Goal: Information Seeking & Learning: Learn about a topic

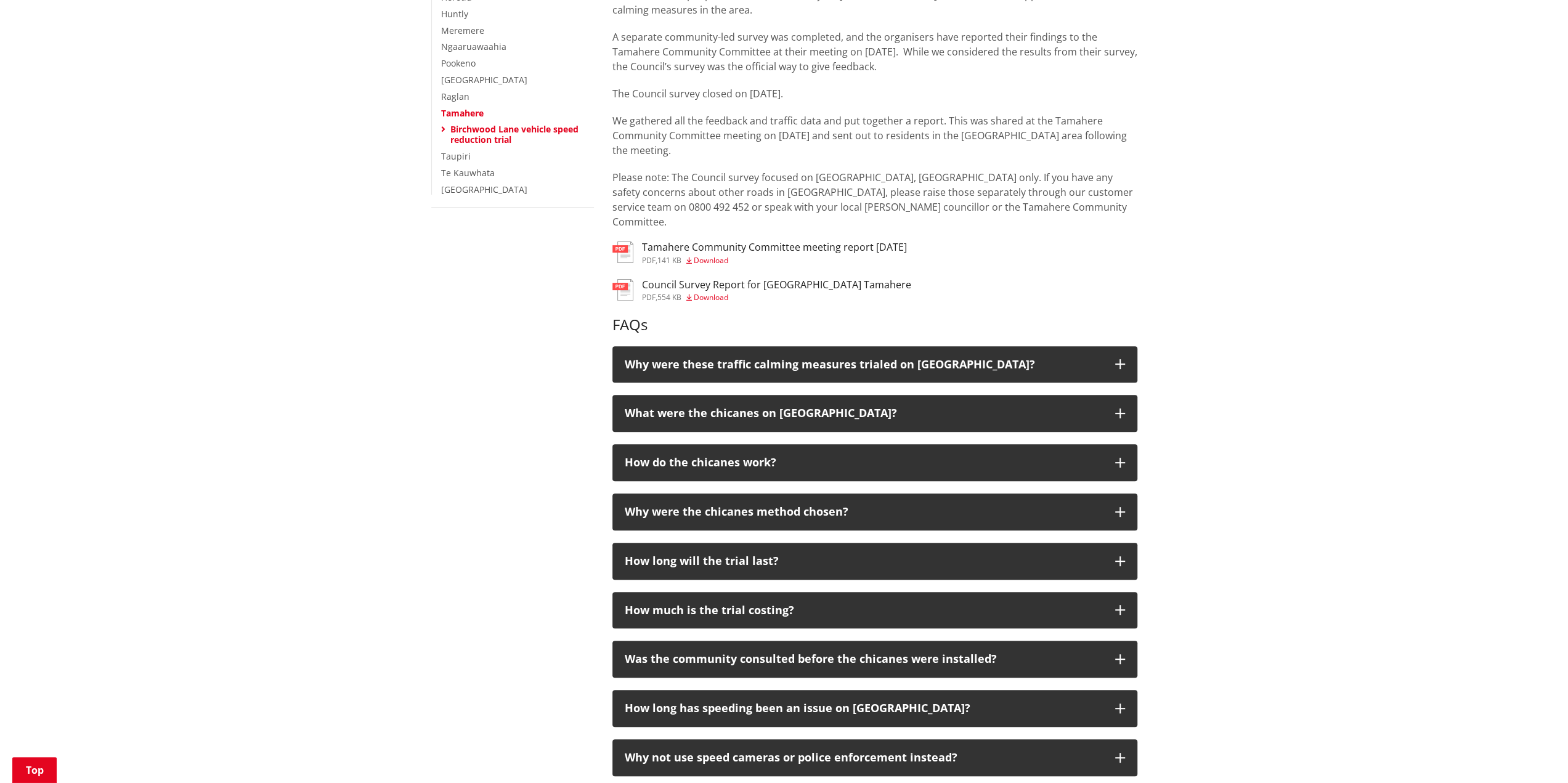
scroll to position [308, 0]
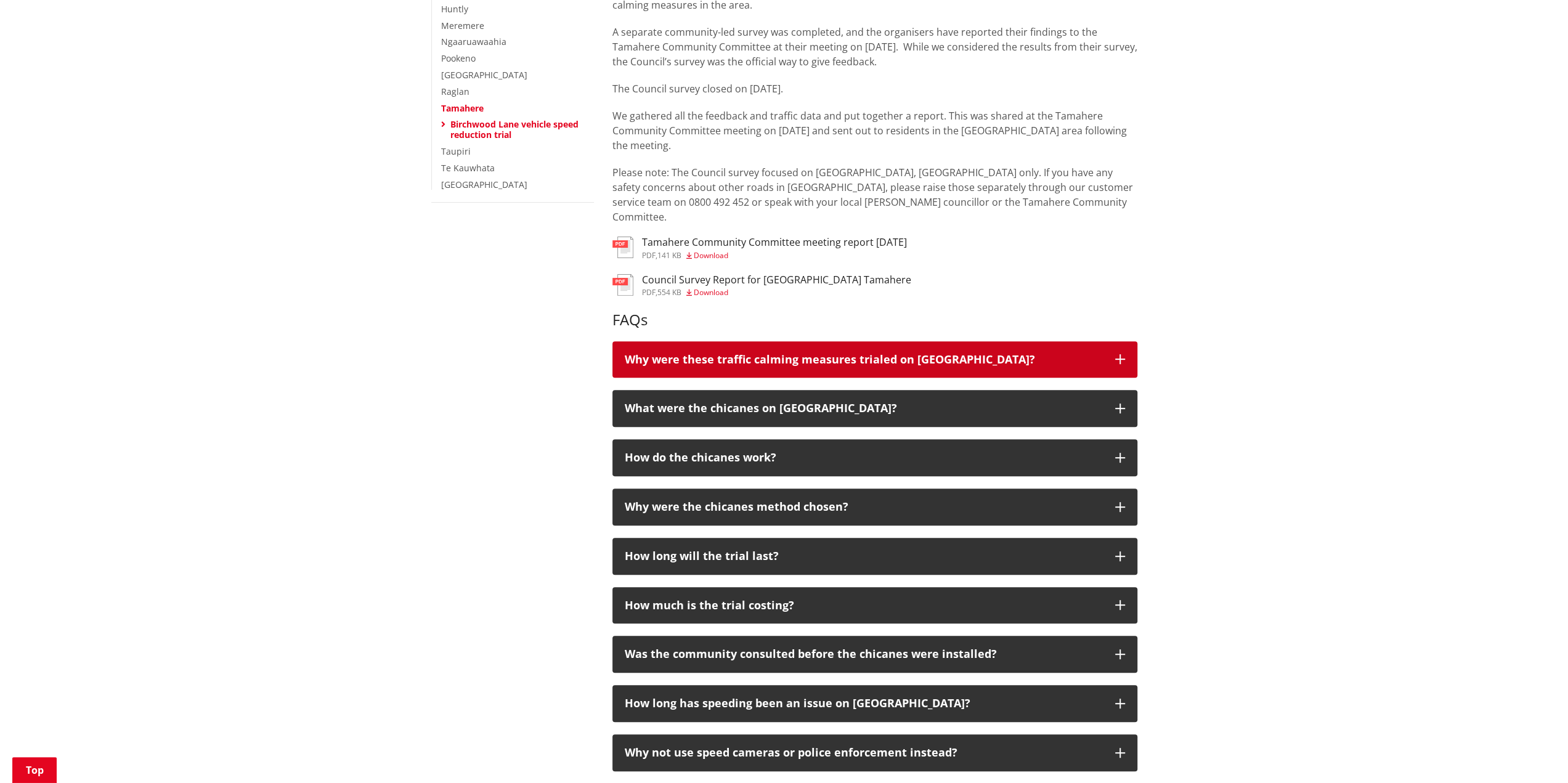
click at [1117, 354] on icon "button" at bounding box center [1120, 359] width 10 height 10
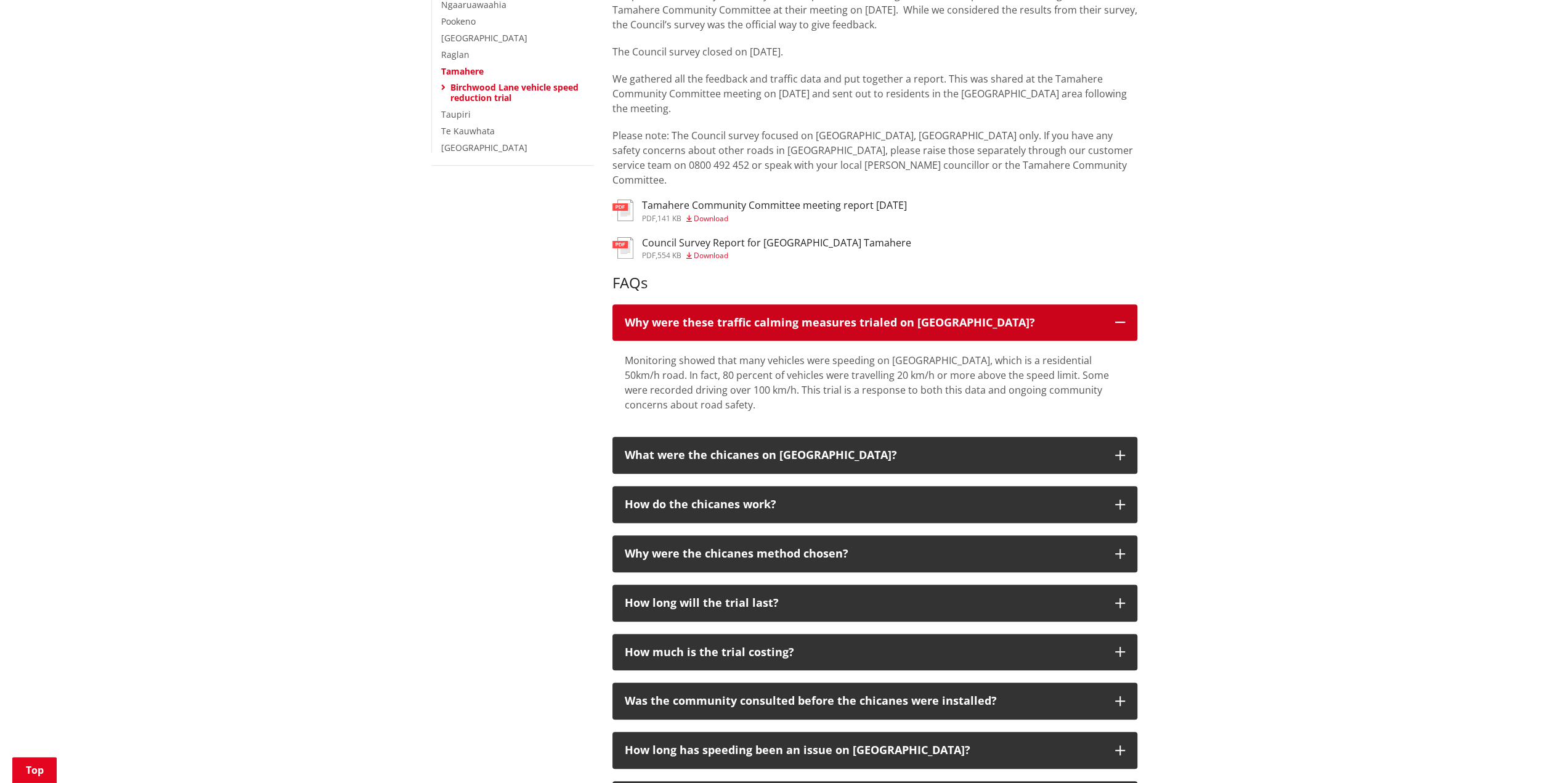
scroll to position [370, 0]
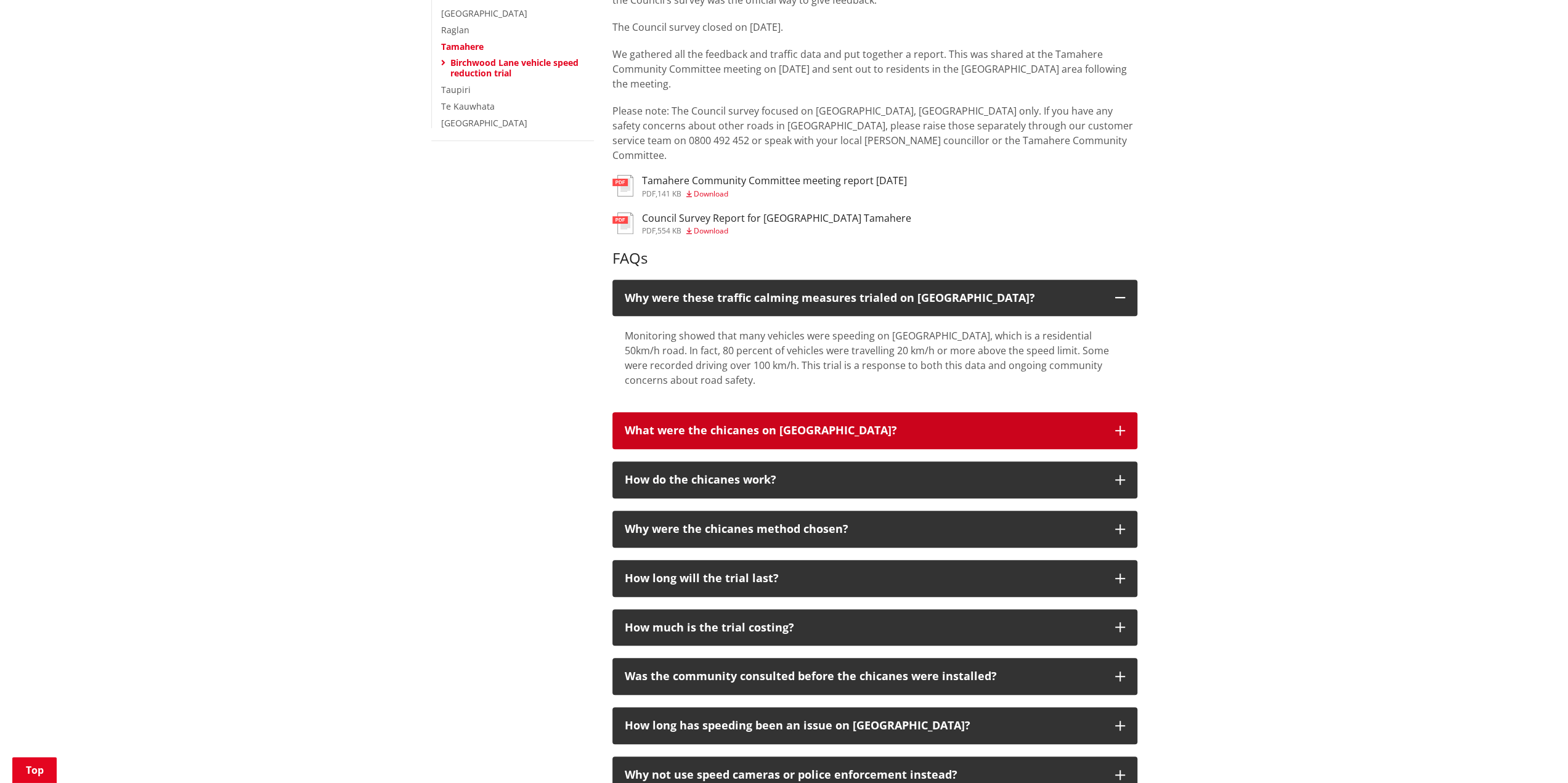
click at [1122, 412] on button "What were the chicanes on [GEOGRAPHIC_DATA]?" at bounding box center [875, 431] width 525 height 37
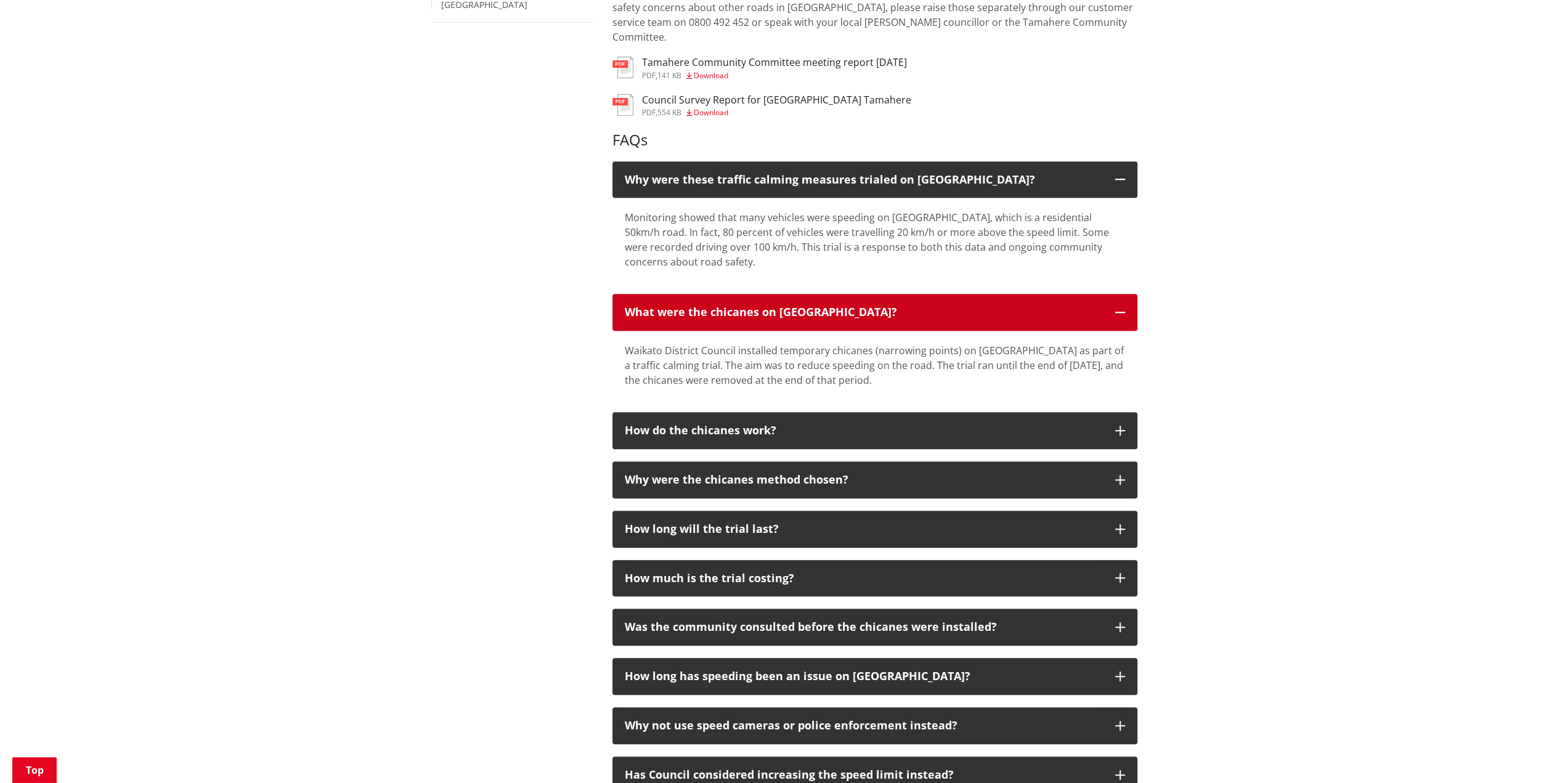
scroll to position [493, 0]
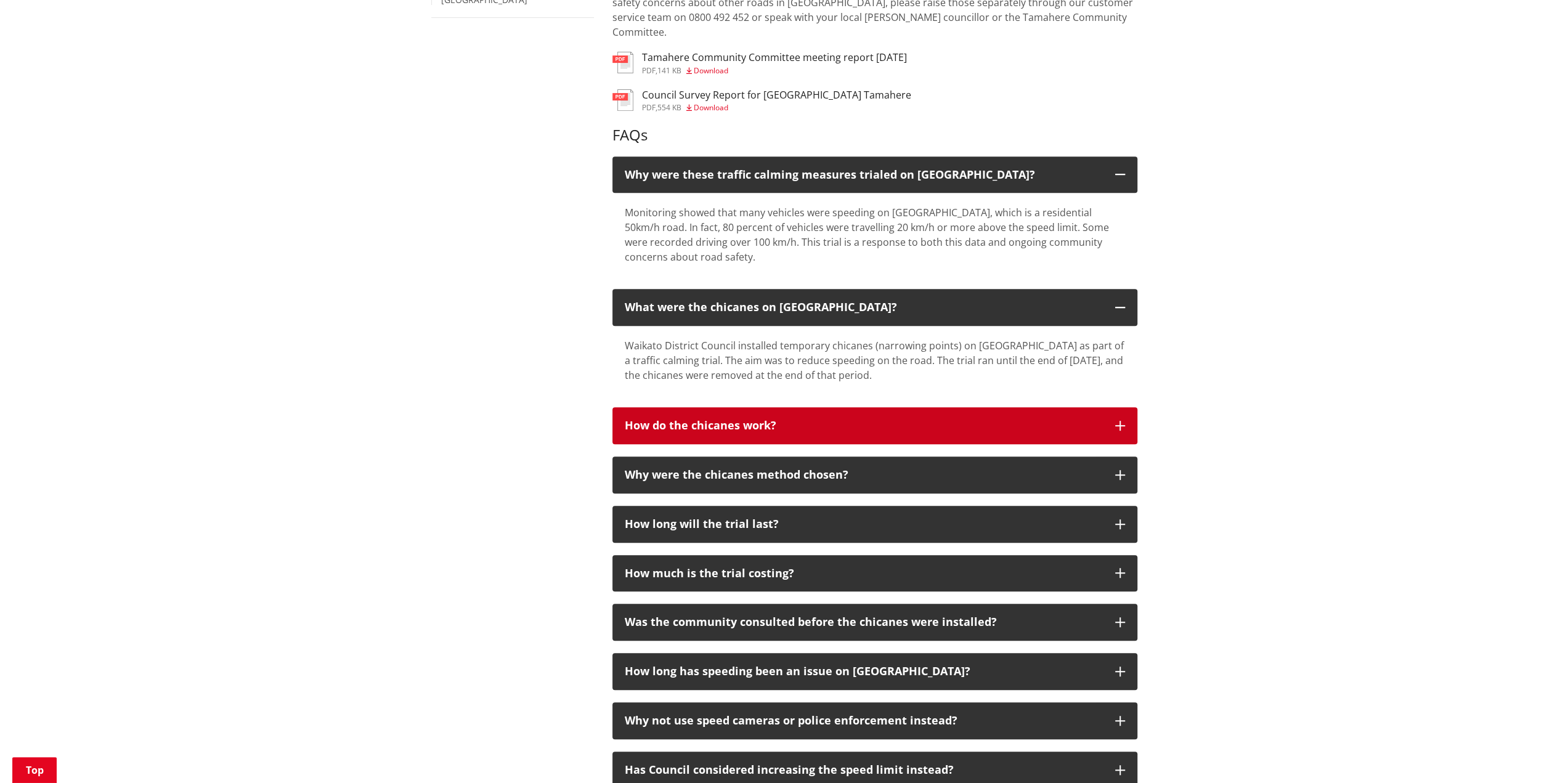
click at [1127, 411] on button "How do the chicanes work?" at bounding box center [875, 426] width 525 height 37
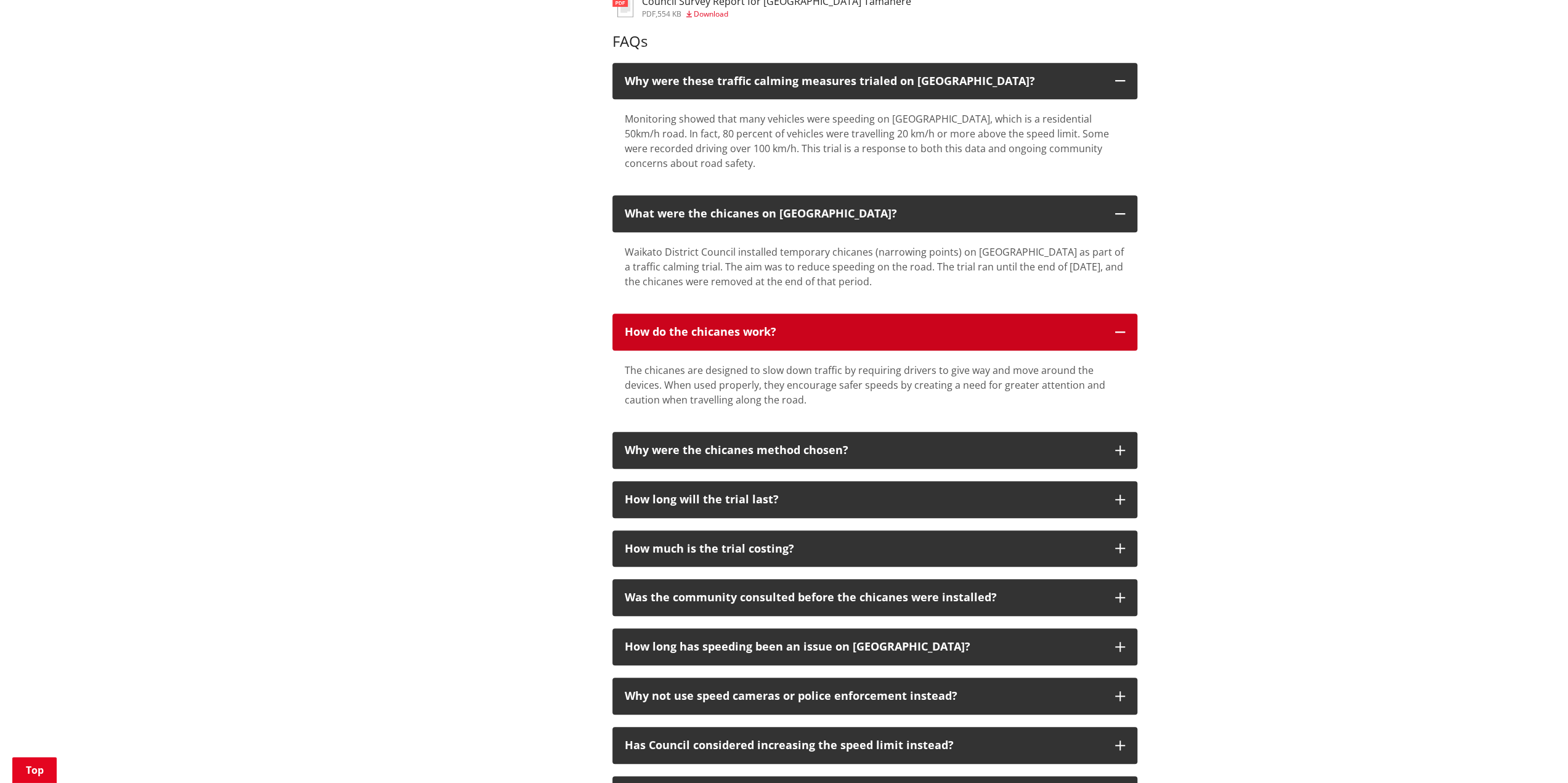
scroll to position [616, 0]
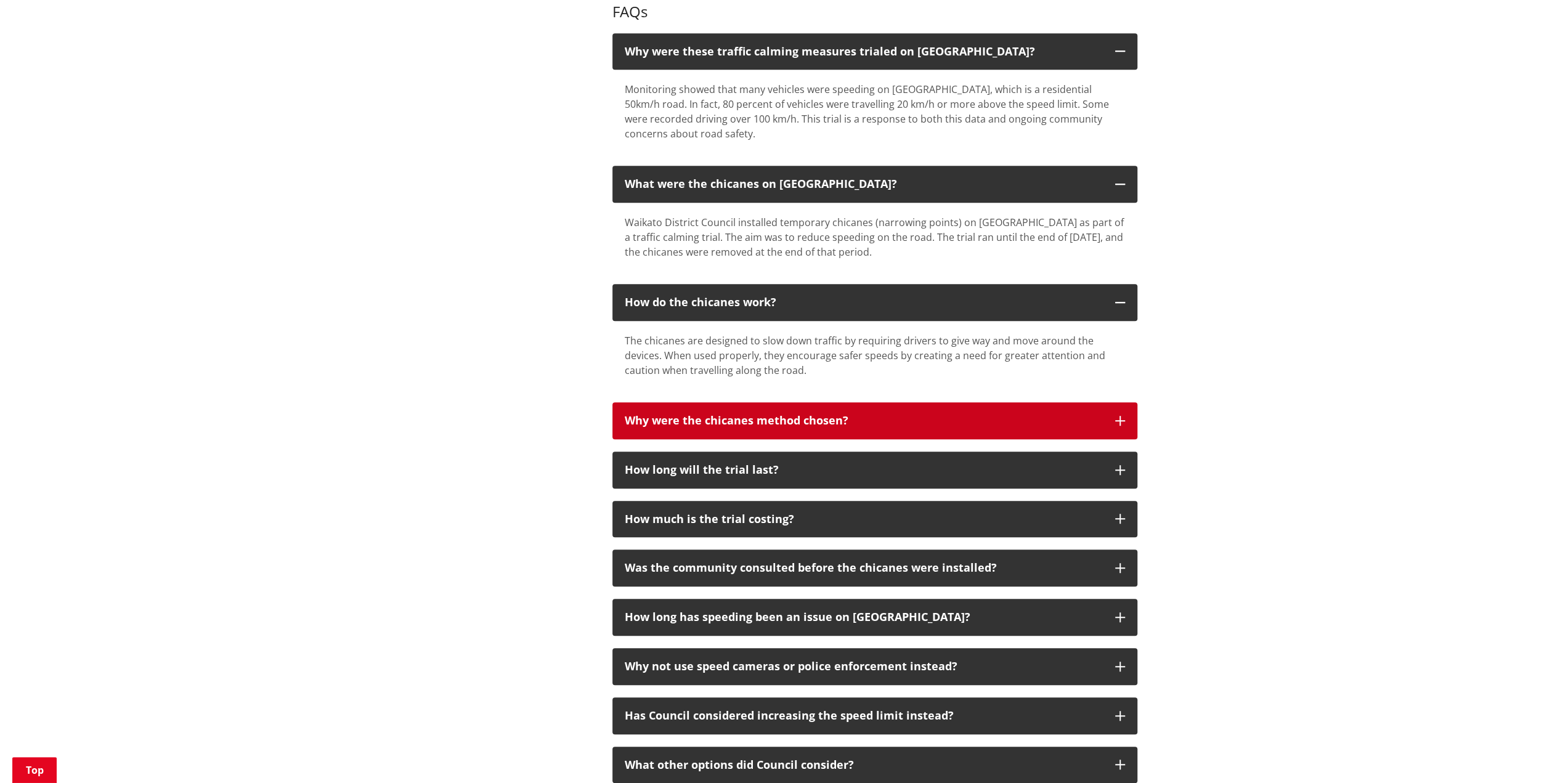
click at [1116, 416] on icon "button" at bounding box center [1120, 420] width 10 height 10
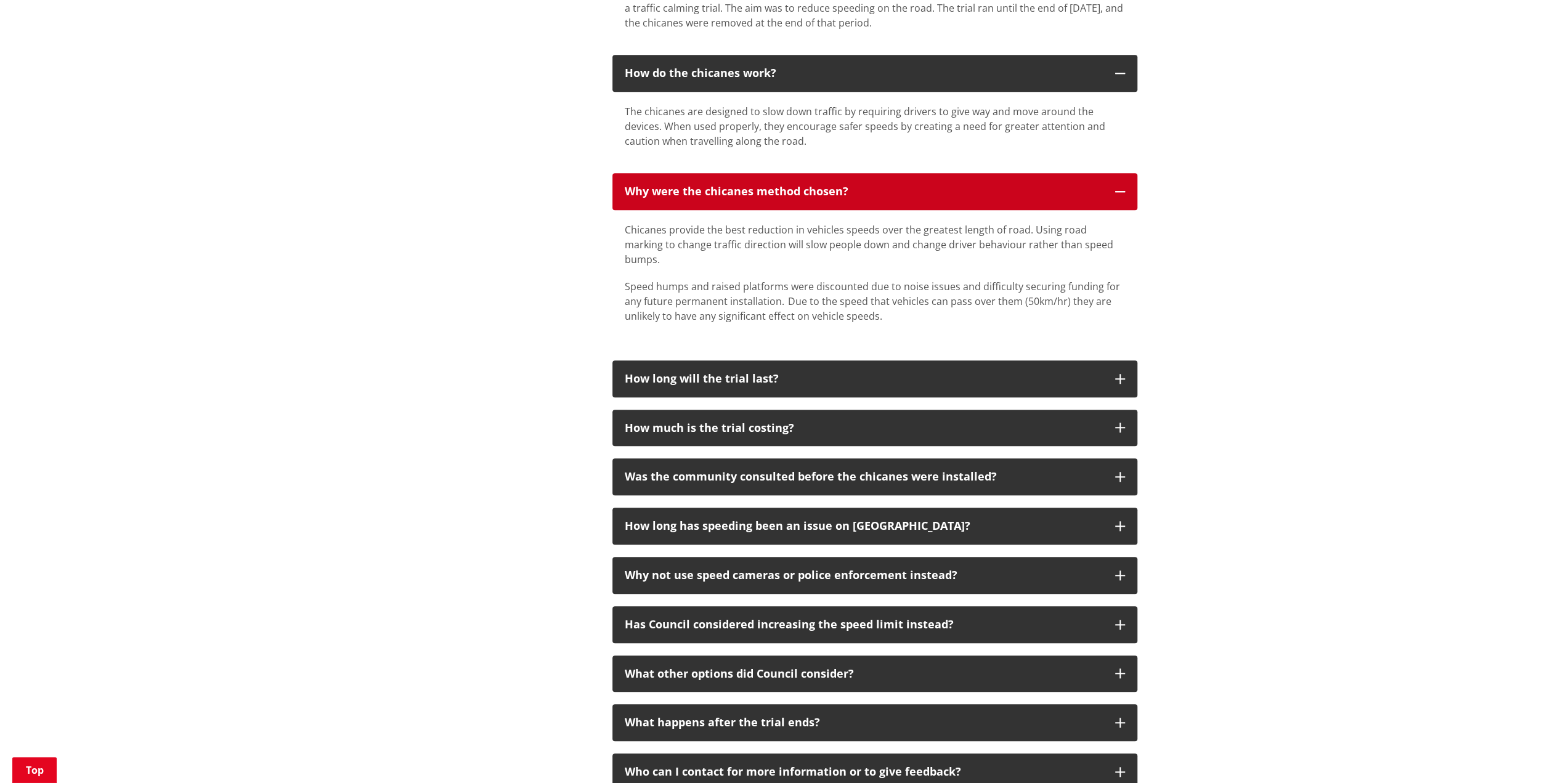
scroll to position [862, 0]
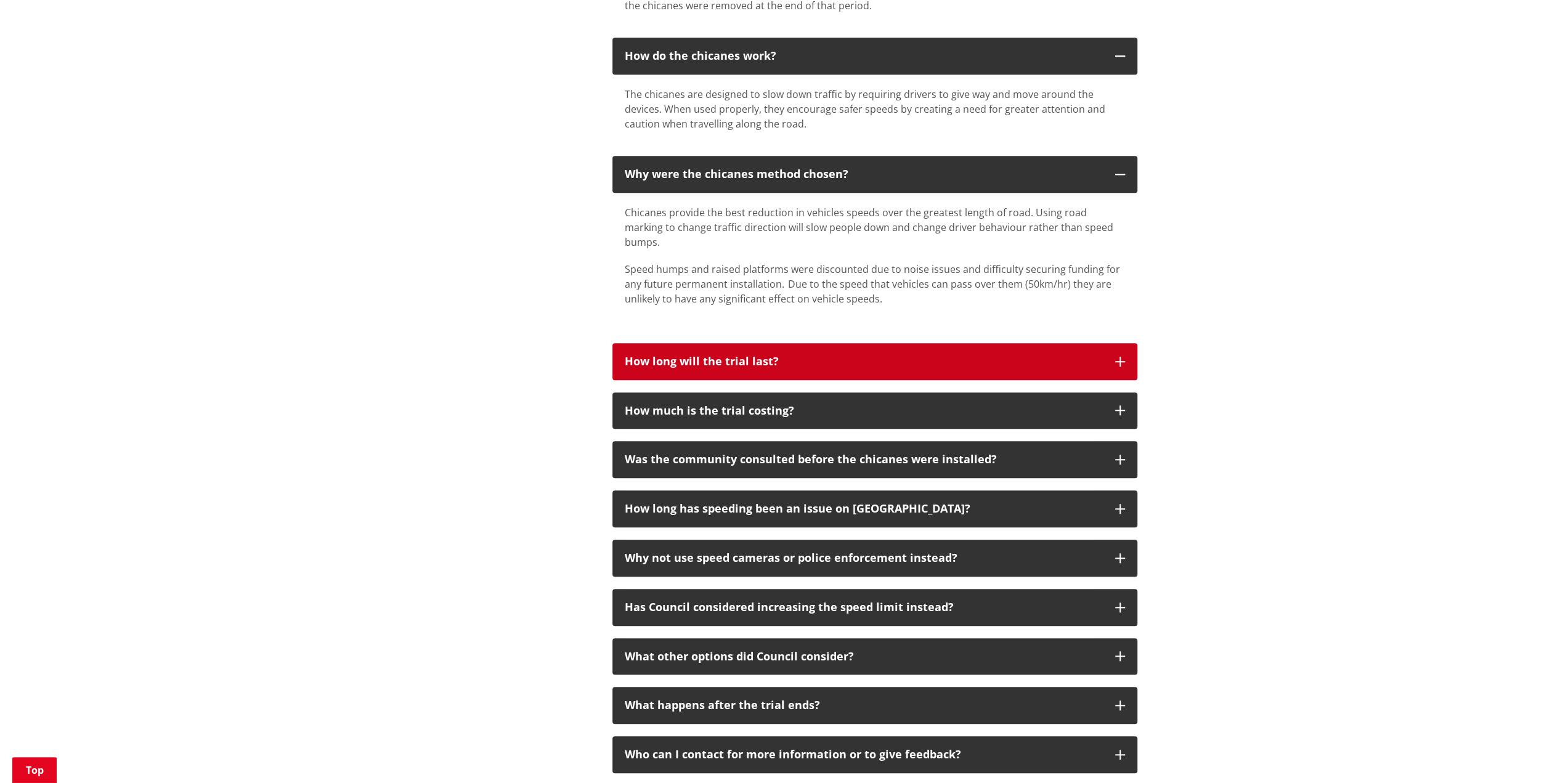
click at [1121, 357] on icon "button" at bounding box center [1120, 361] width 10 height 10
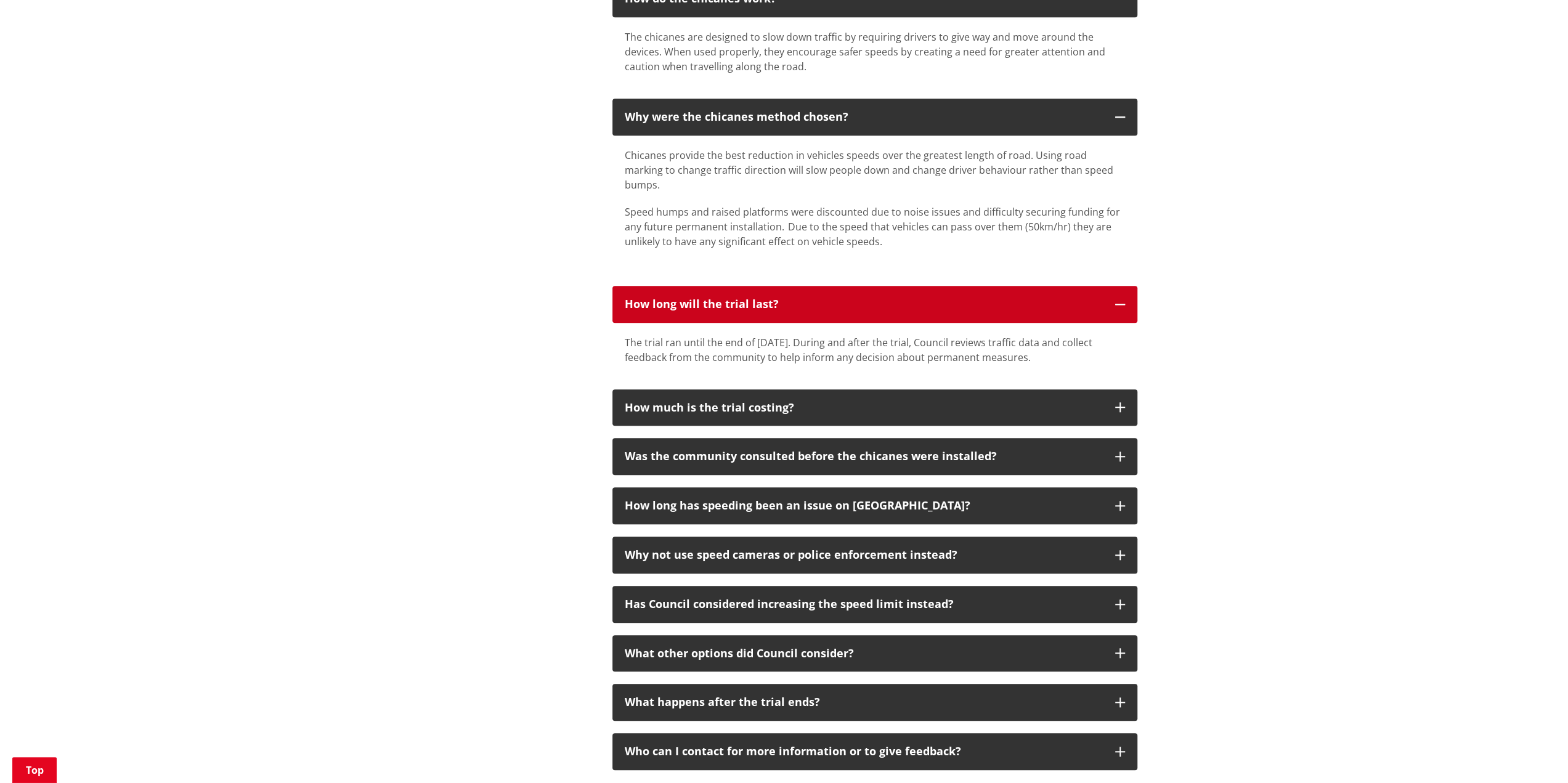
scroll to position [986, 0]
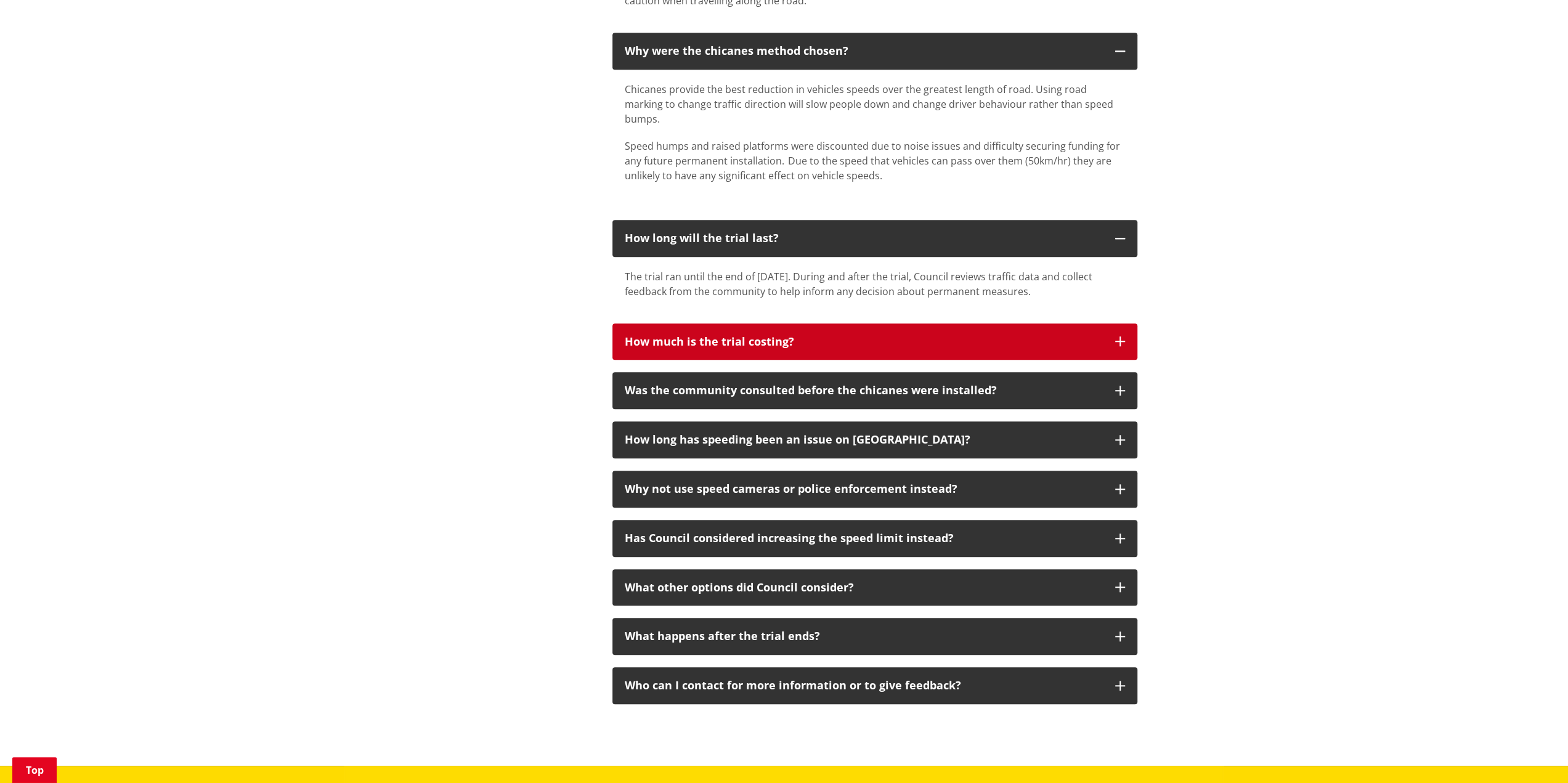
click at [1123, 336] on icon "button" at bounding box center [1120, 341] width 10 height 10
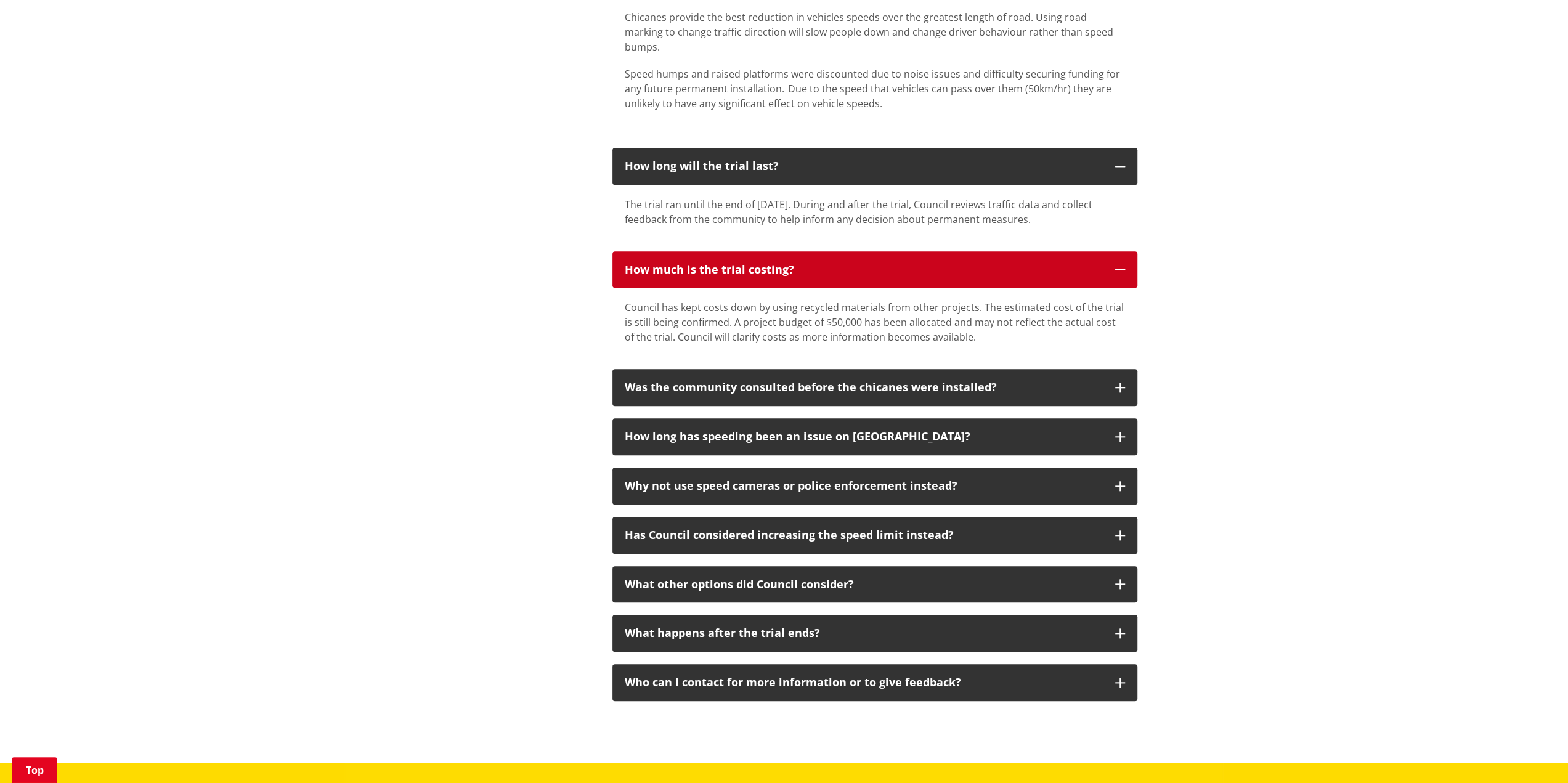
scroll to position [1109, 0]
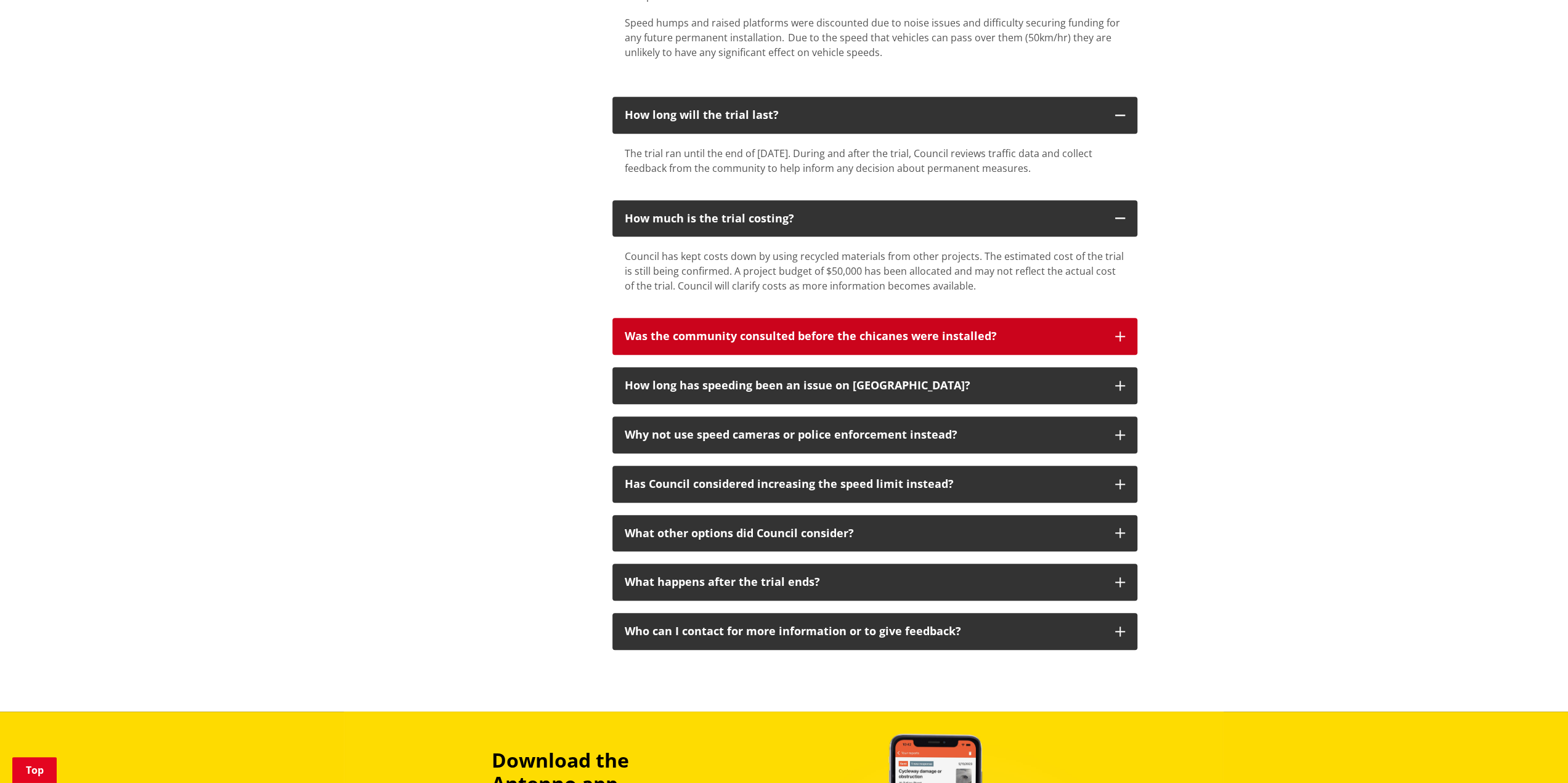
click at [1126, 318] on button "Was the community consulted before the chicanes were installed?" at bounding box center [875, 336] width 525 height 37
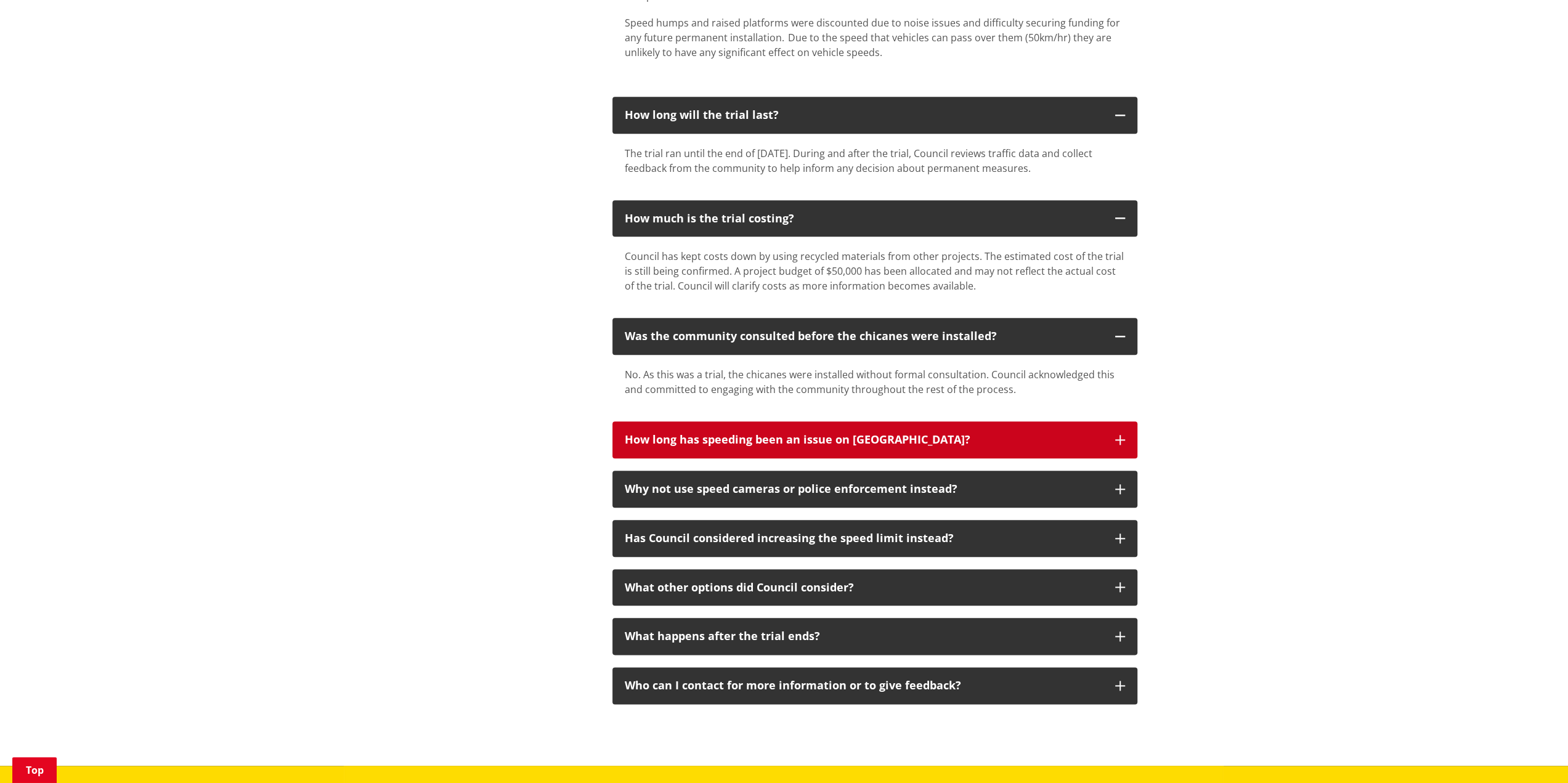
click at [1113, 422] on button "How long has speeding been an issue on [GEOGRAPHIC_DATA]?" at bounding box center [875, 440] width 525 height 37
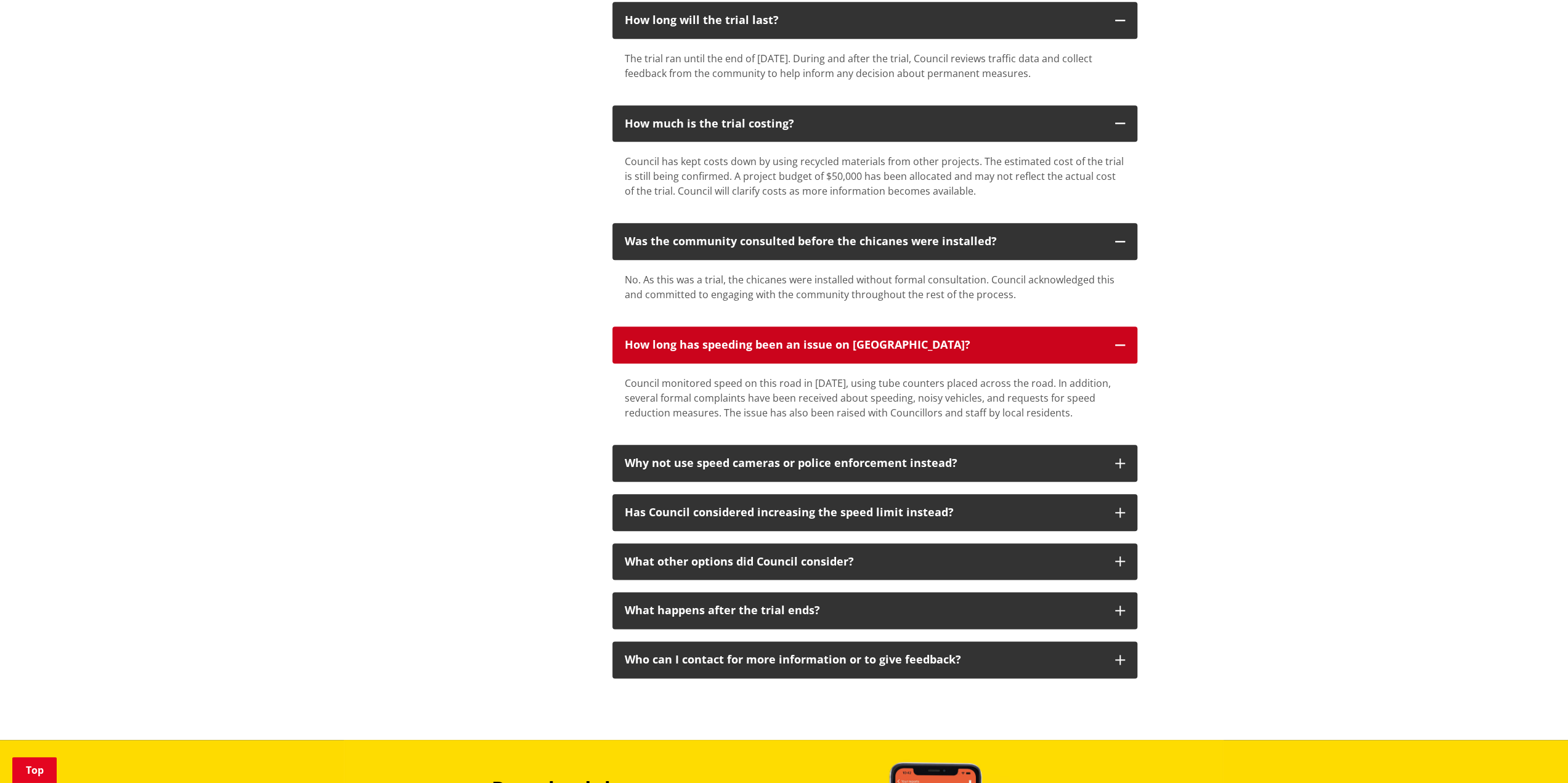
scroll to position [1232, 0]
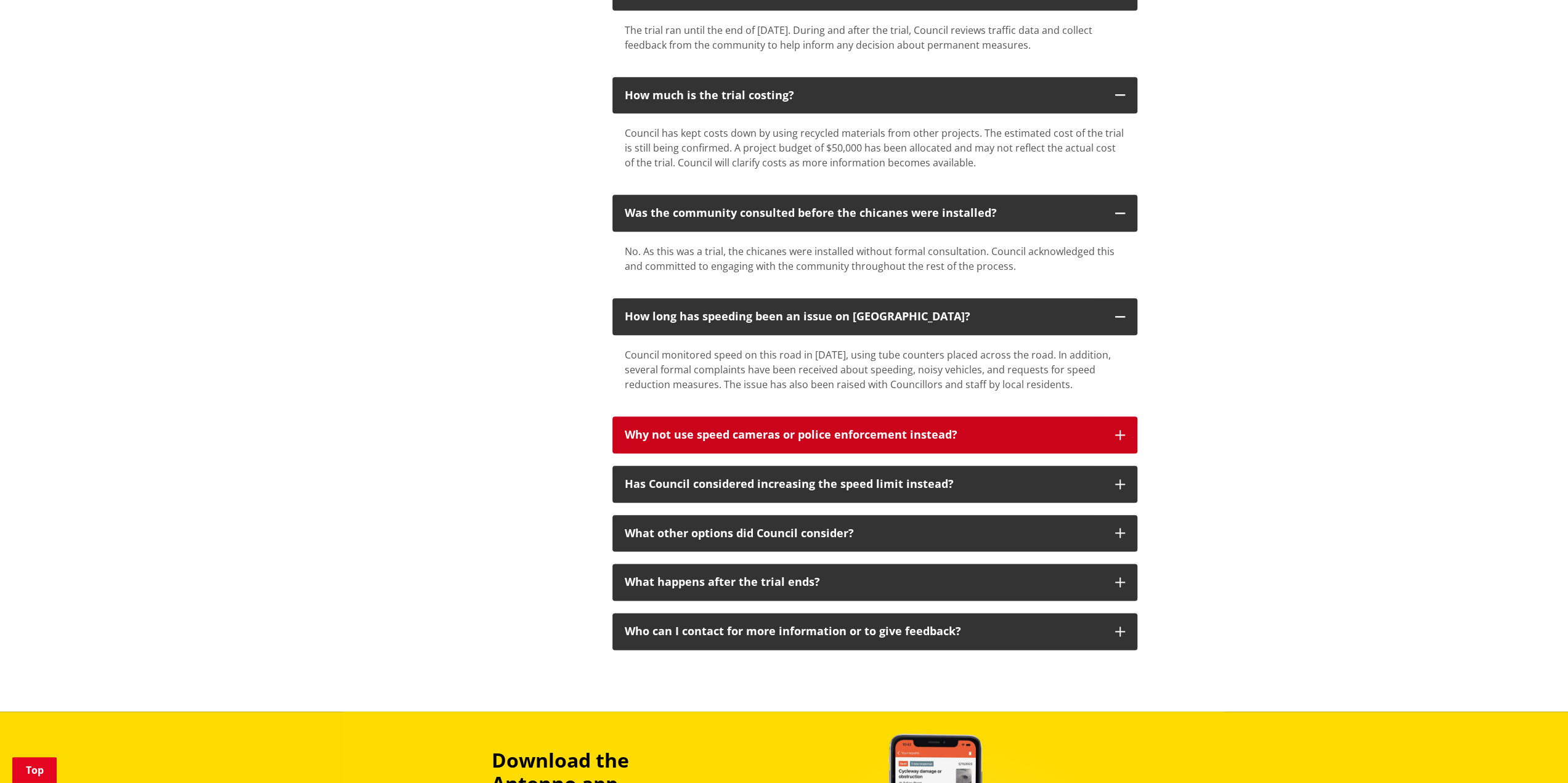
click at [1123, 430] on icon "button" at bounding box center [1120, 435] width 10 height 10
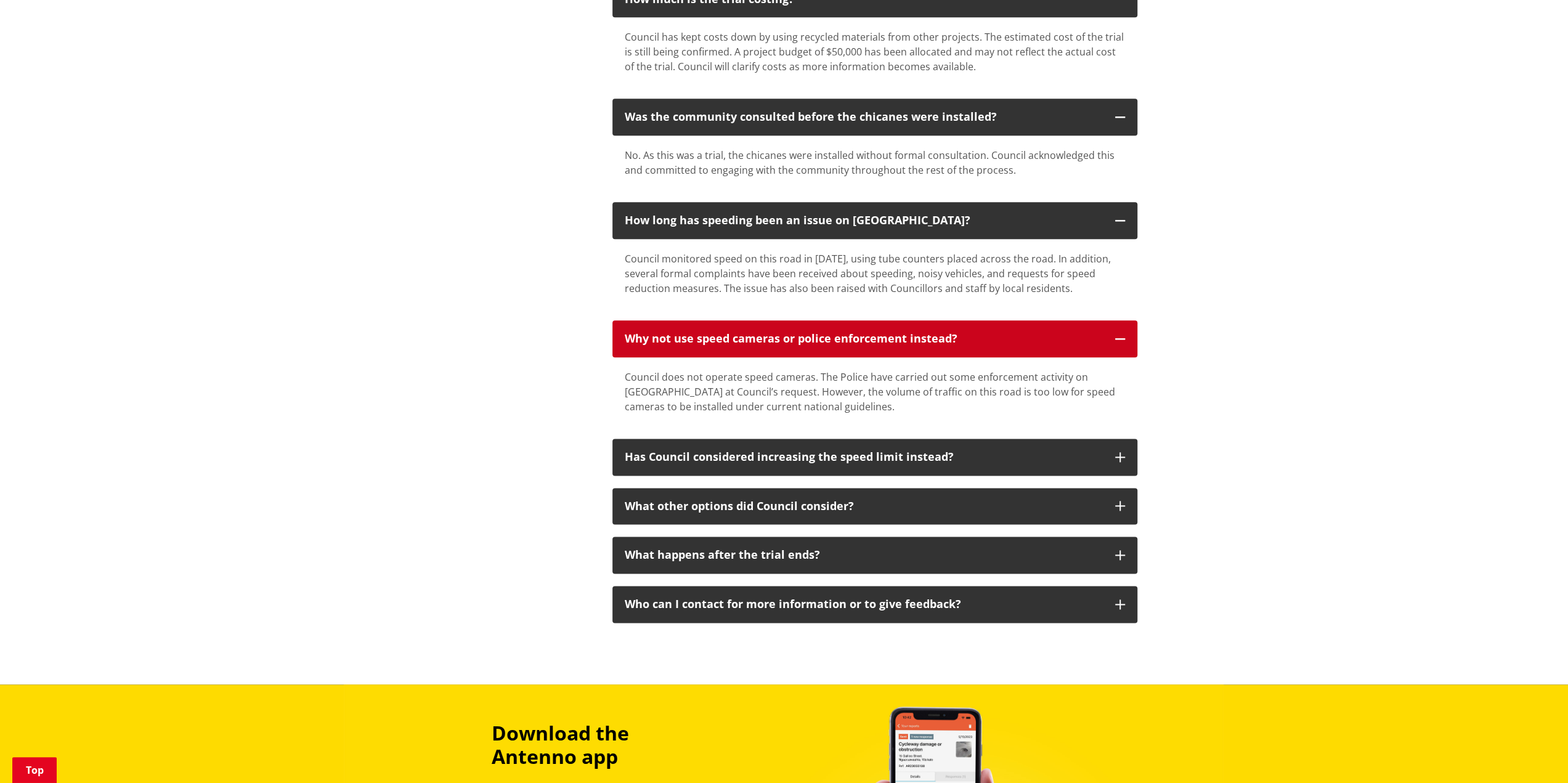
scroll to position [1355, 0]
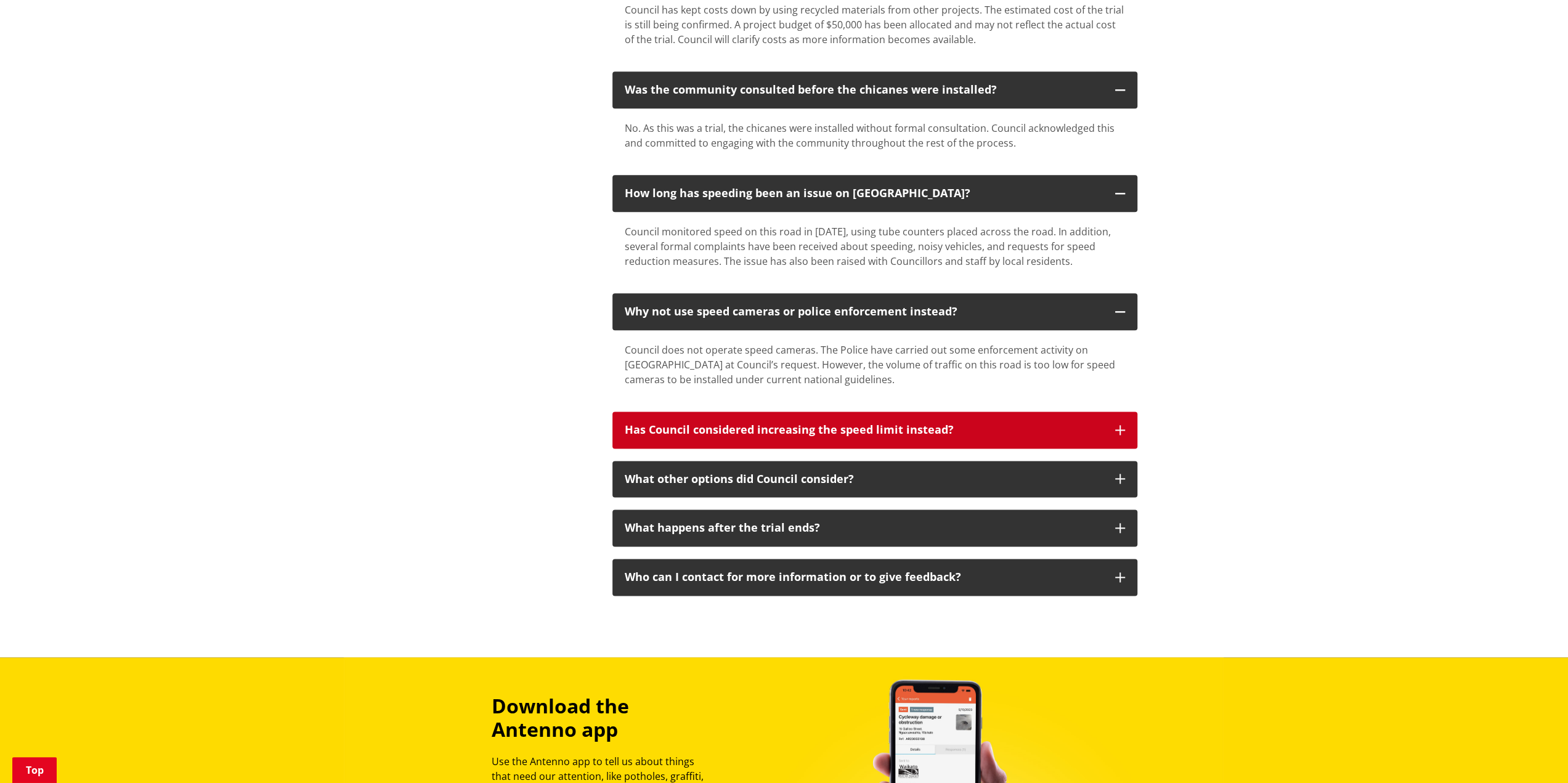
click at [1116, 425] on icon "button" at bounding box center [1120, 430] width 10 height 10
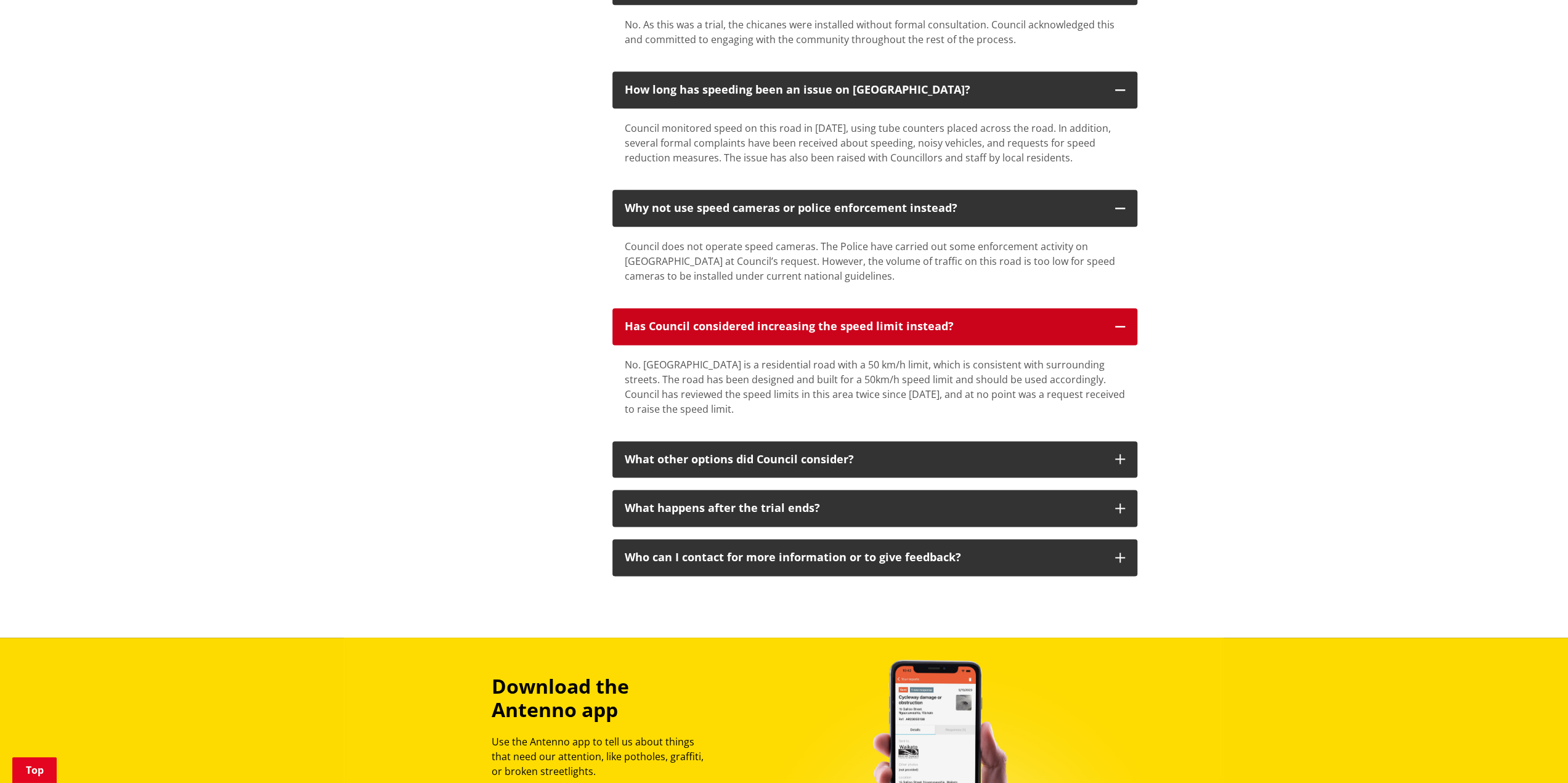
scroll to position [1479, 0]
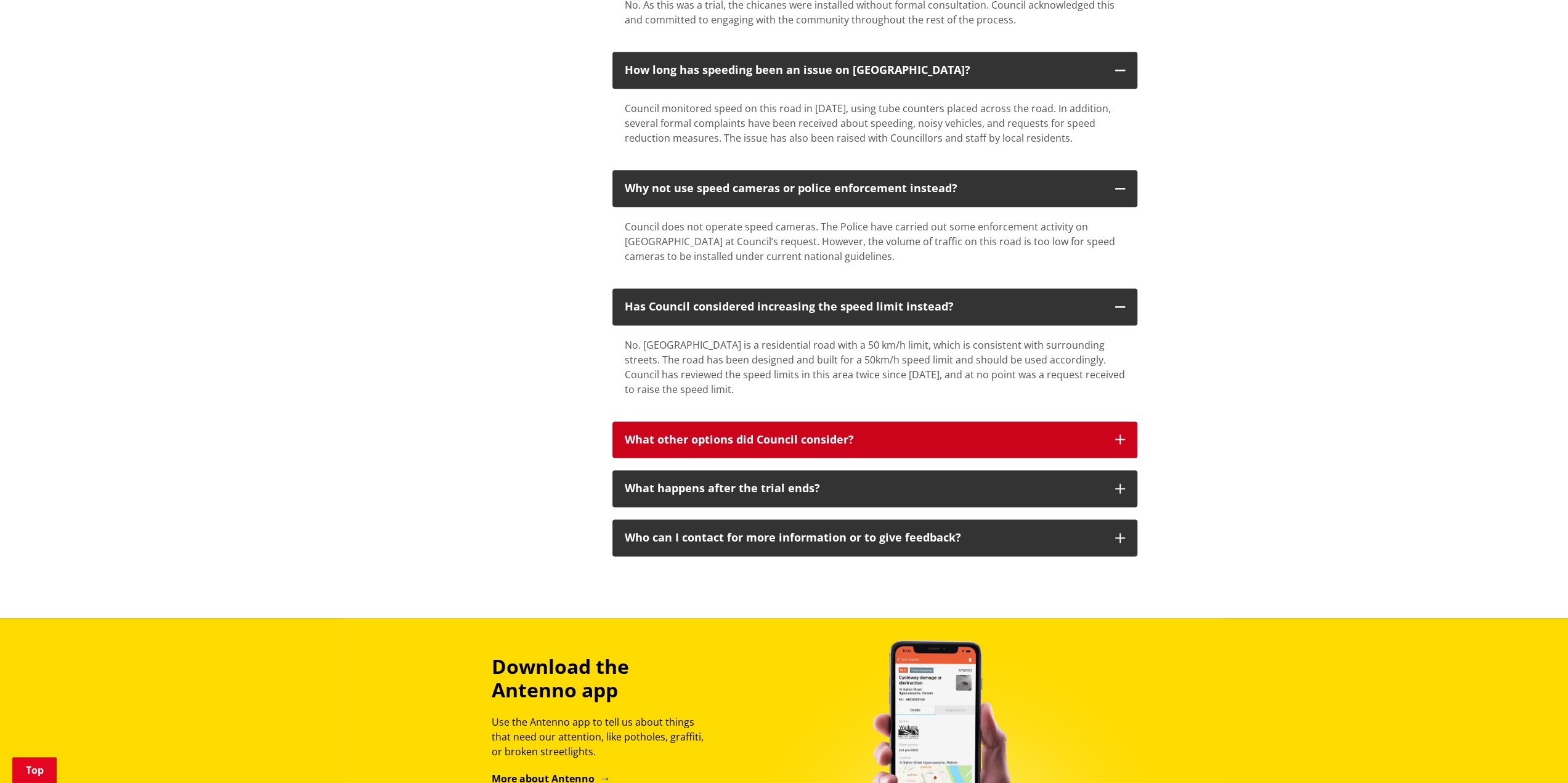
click at [1132, 422] on button "What other options did Council consider?" at bounding box center [875, 440] width 525 height 37
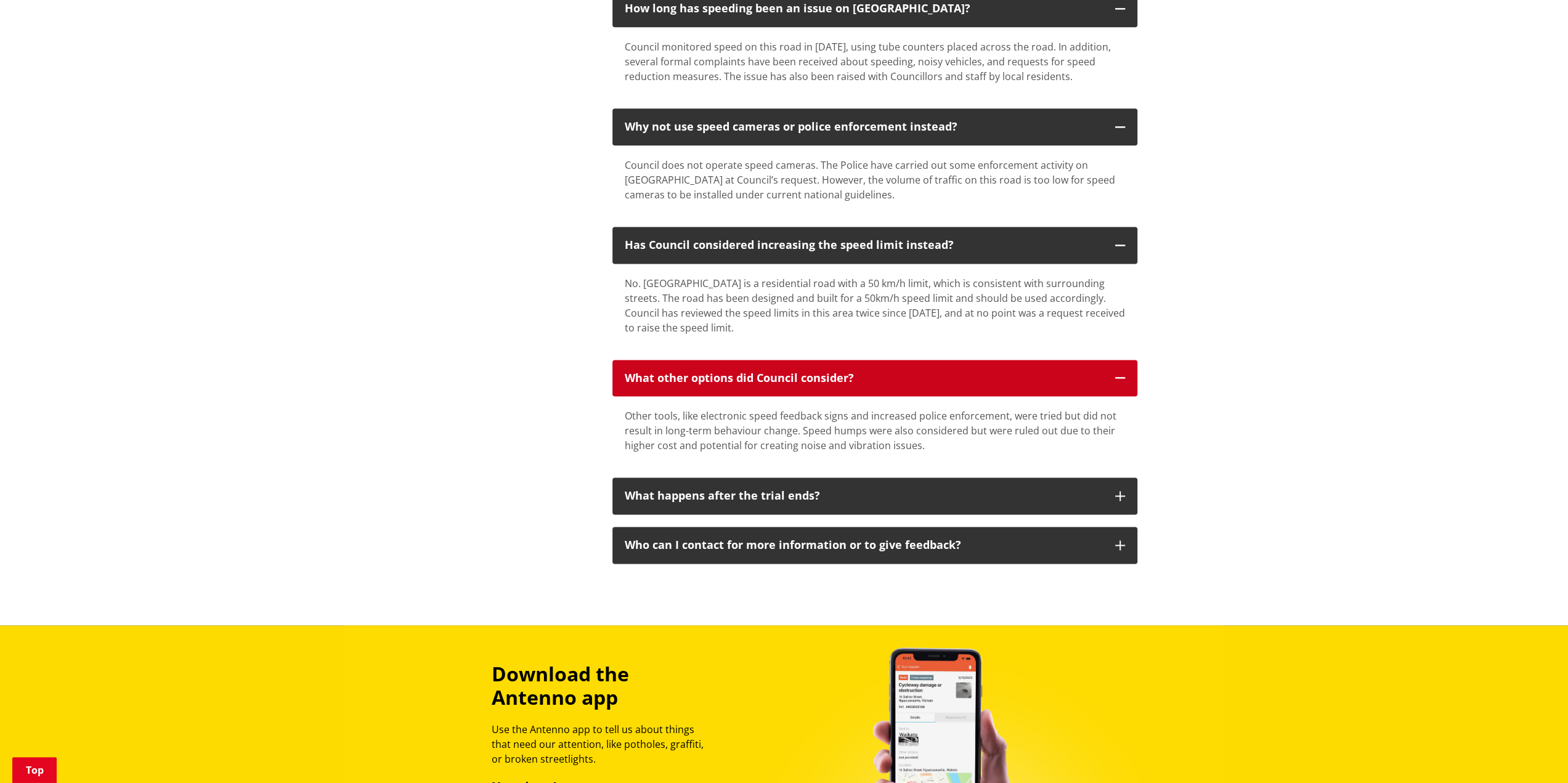
scroll to position [1602, 0]
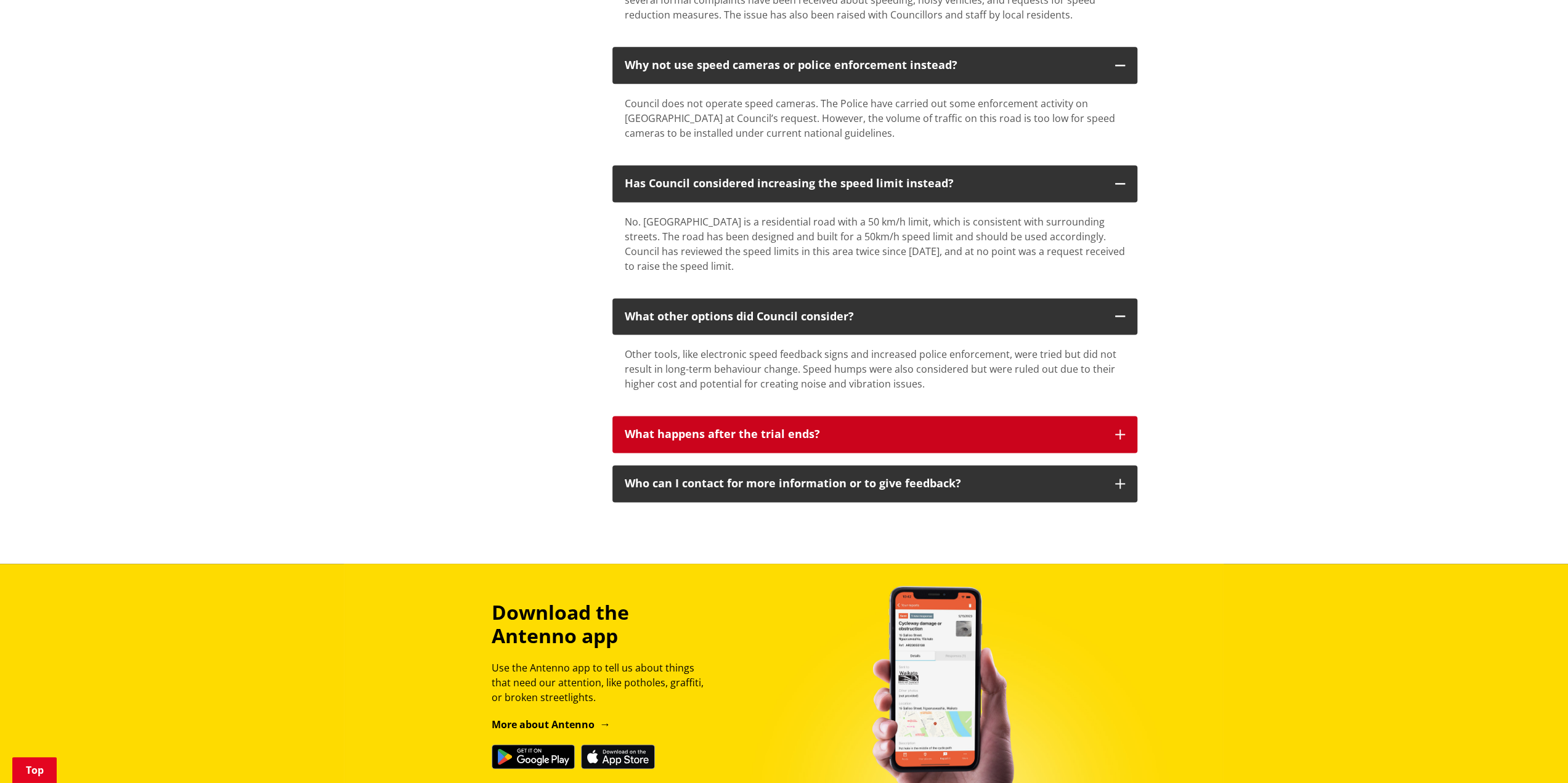
click at [1120, 430] on icon "button" at bounding box center [1120, 434] width 10 height 10
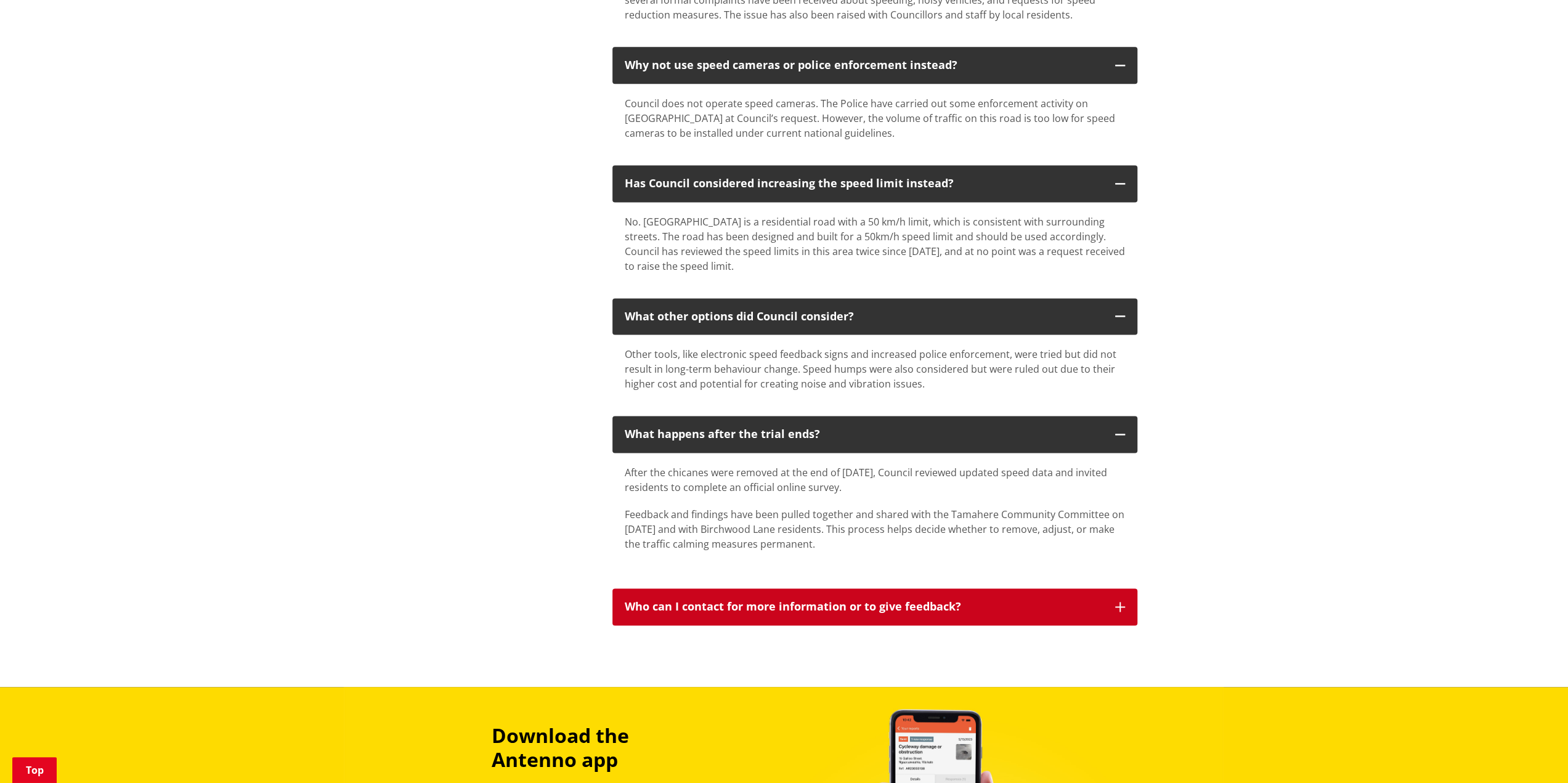
click at [1114, 588] on button "Who can I contact for more information or to give feedback?" at bounding box center [875, 607] width 525 height 37
